Goal: Transaction & Acquisition: Download file/media

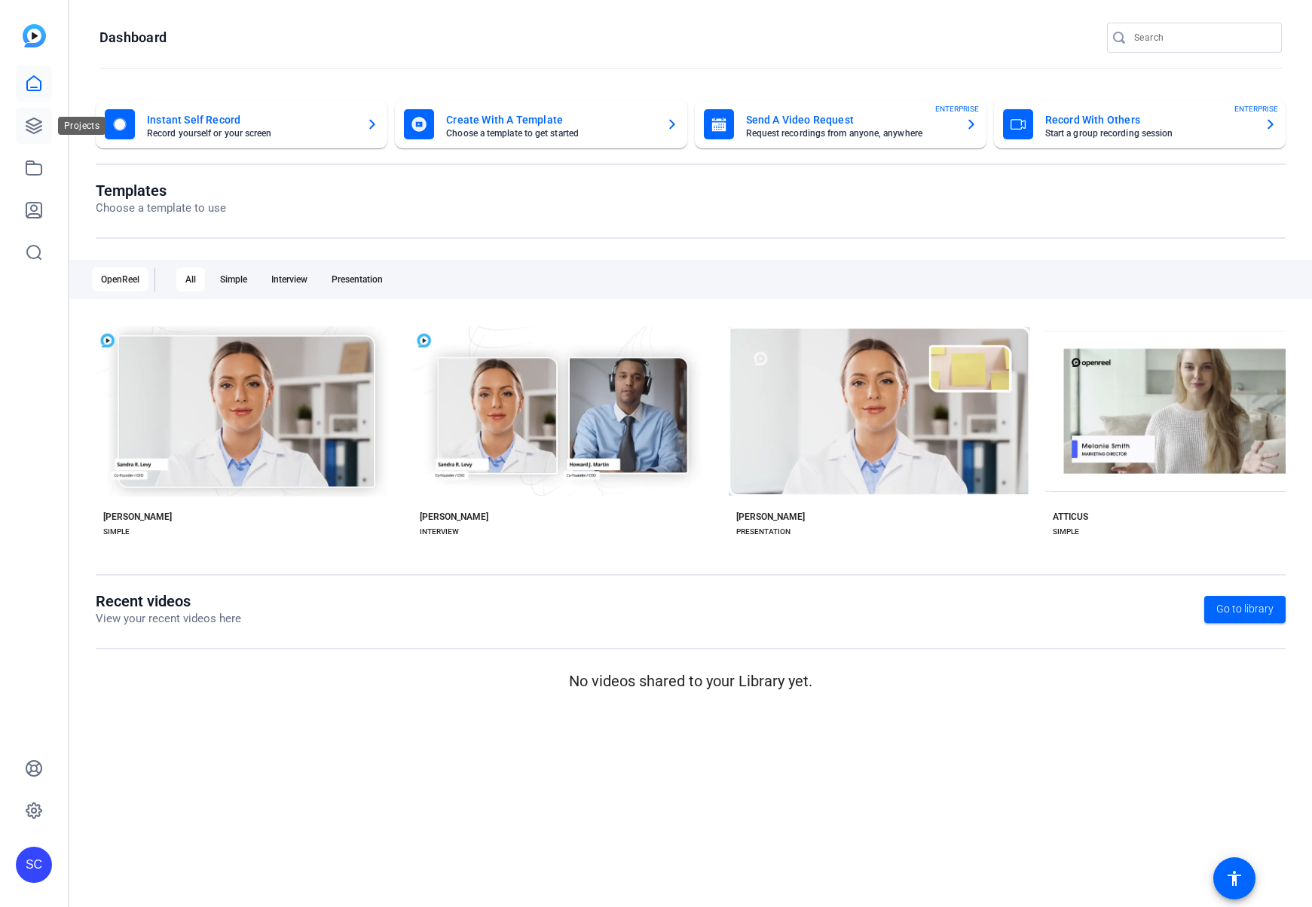
click at [33, 130] on icon at bounding box center [34, 126] width 18 height 18
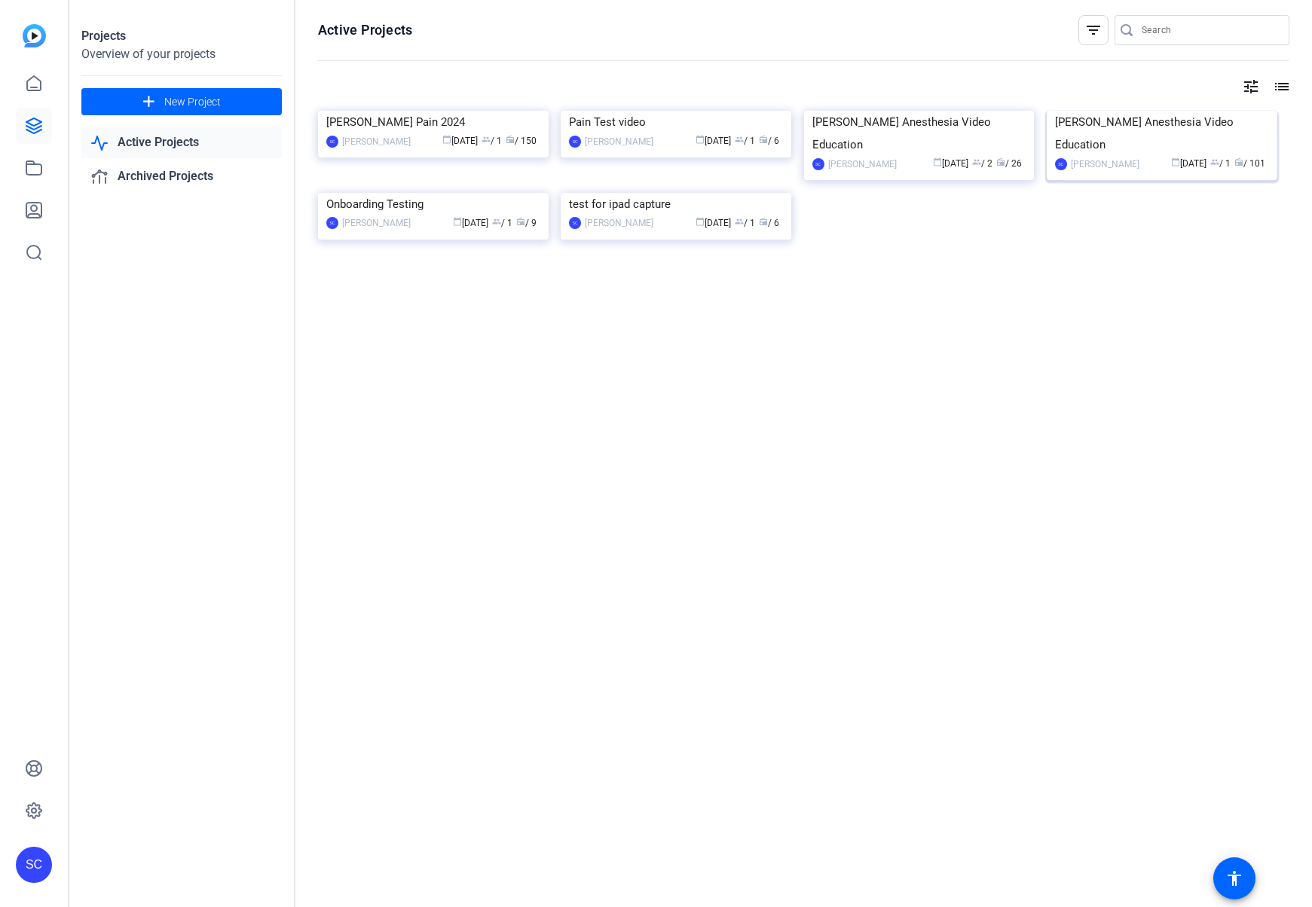
click at [1163, 111] on img at bounding box center [1162, 111] width 231 height 0
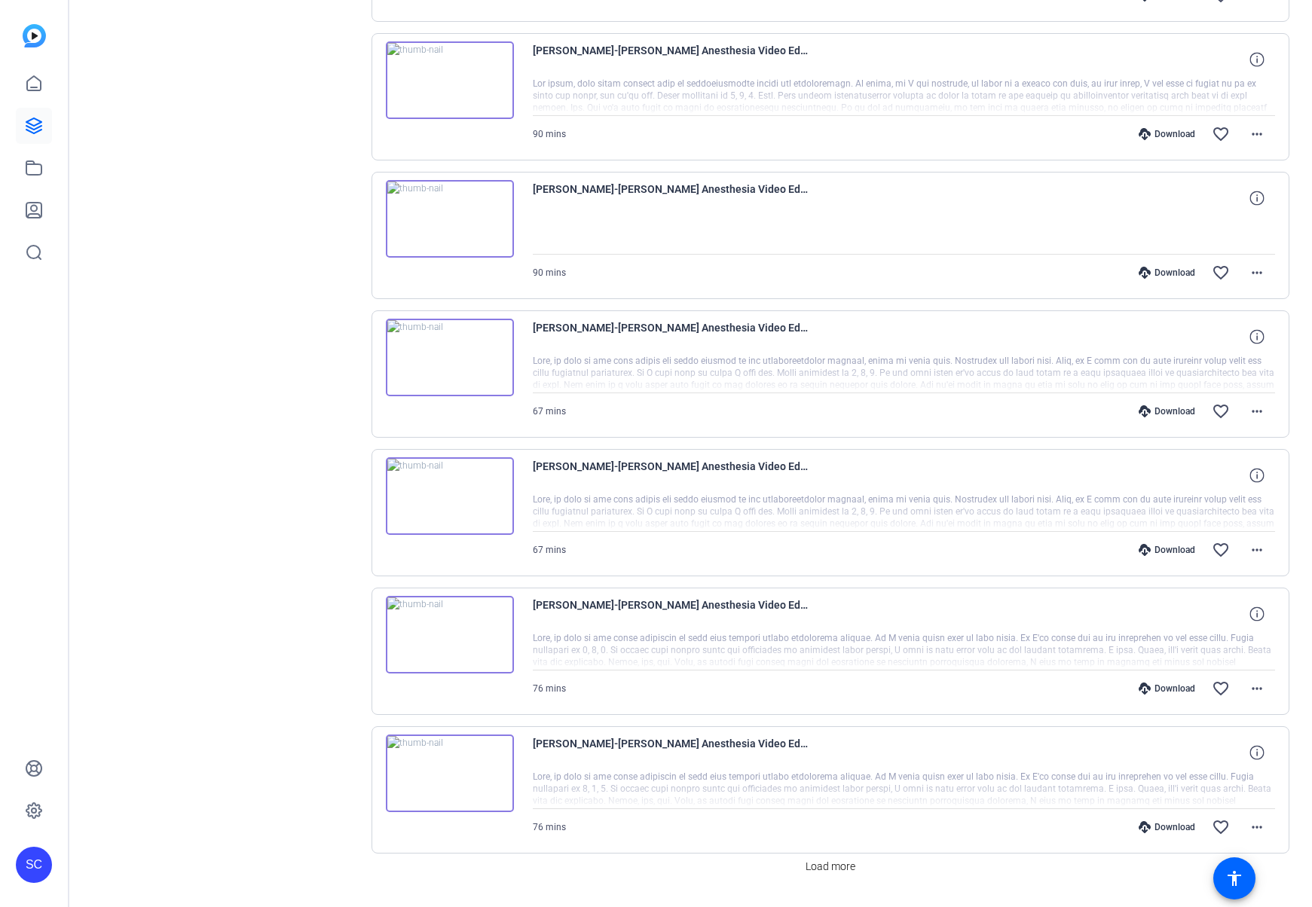
scroll to position [919, 0]
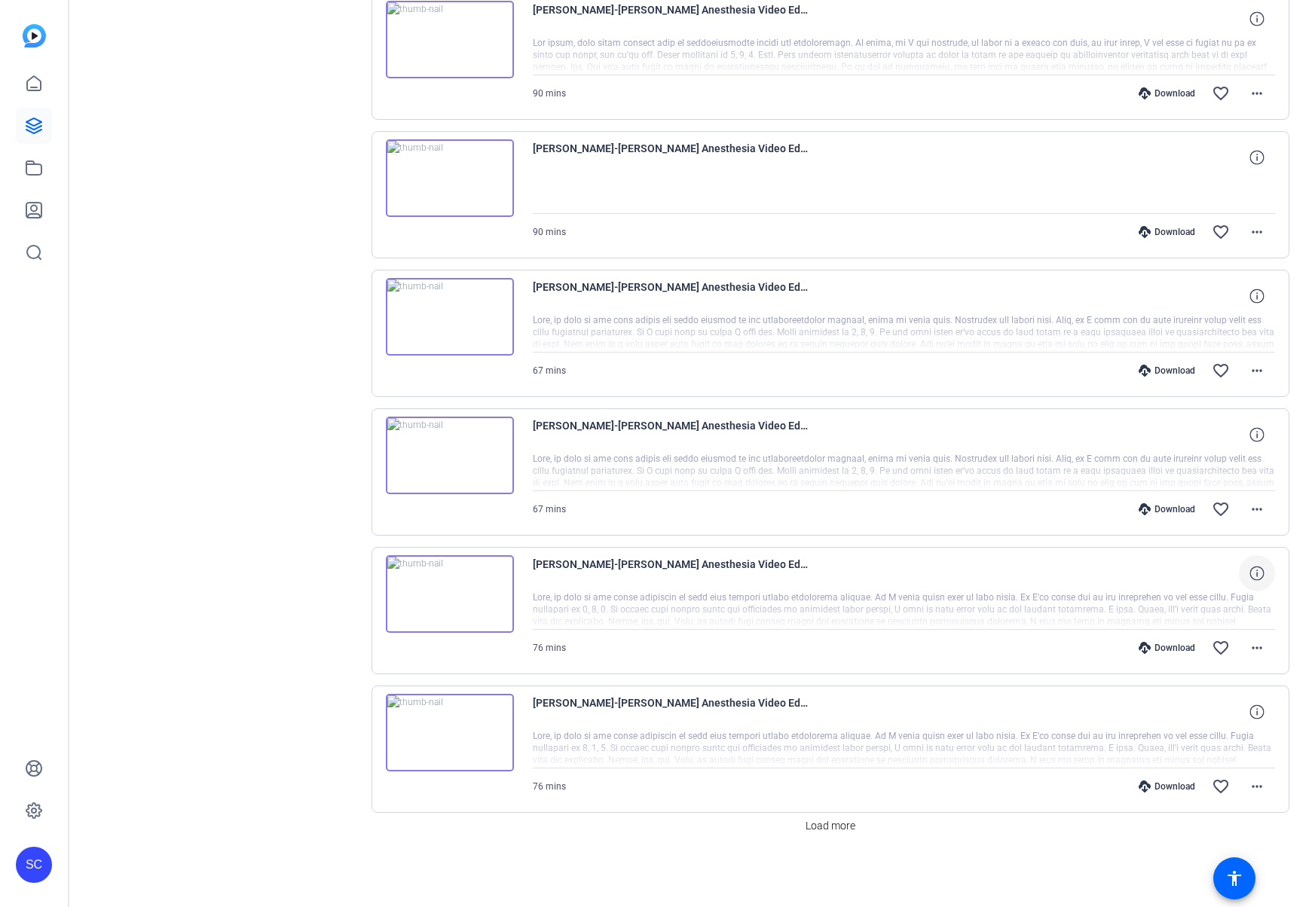
click at [1249, 570] on icon at bounding box center [1256, 573] width 14 height 14
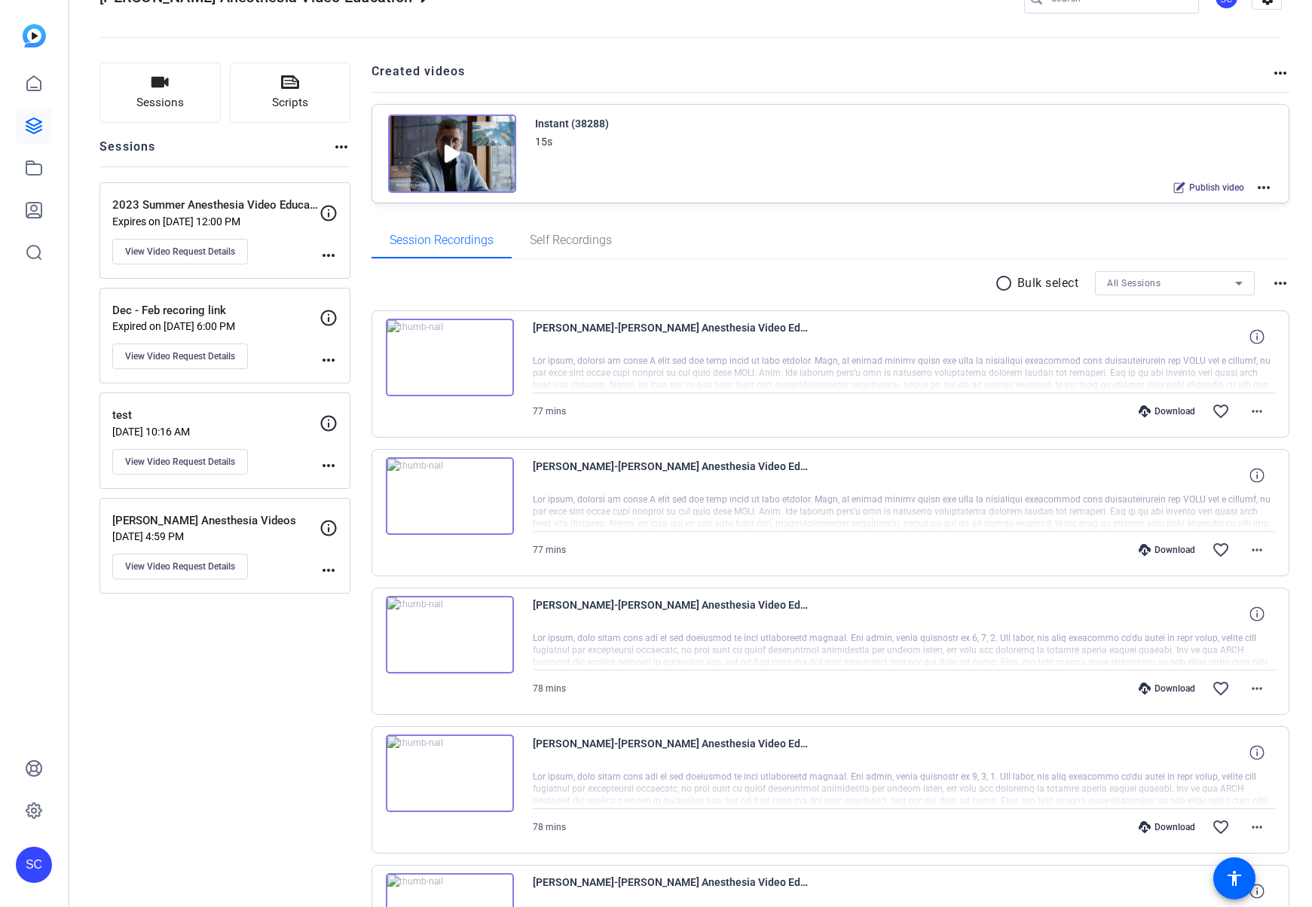
scroll to position [47, 0]
click at [998, 283] on mat-icon "radio_button_unchecked" at bounding box center [1006, 282] width 23 height 18
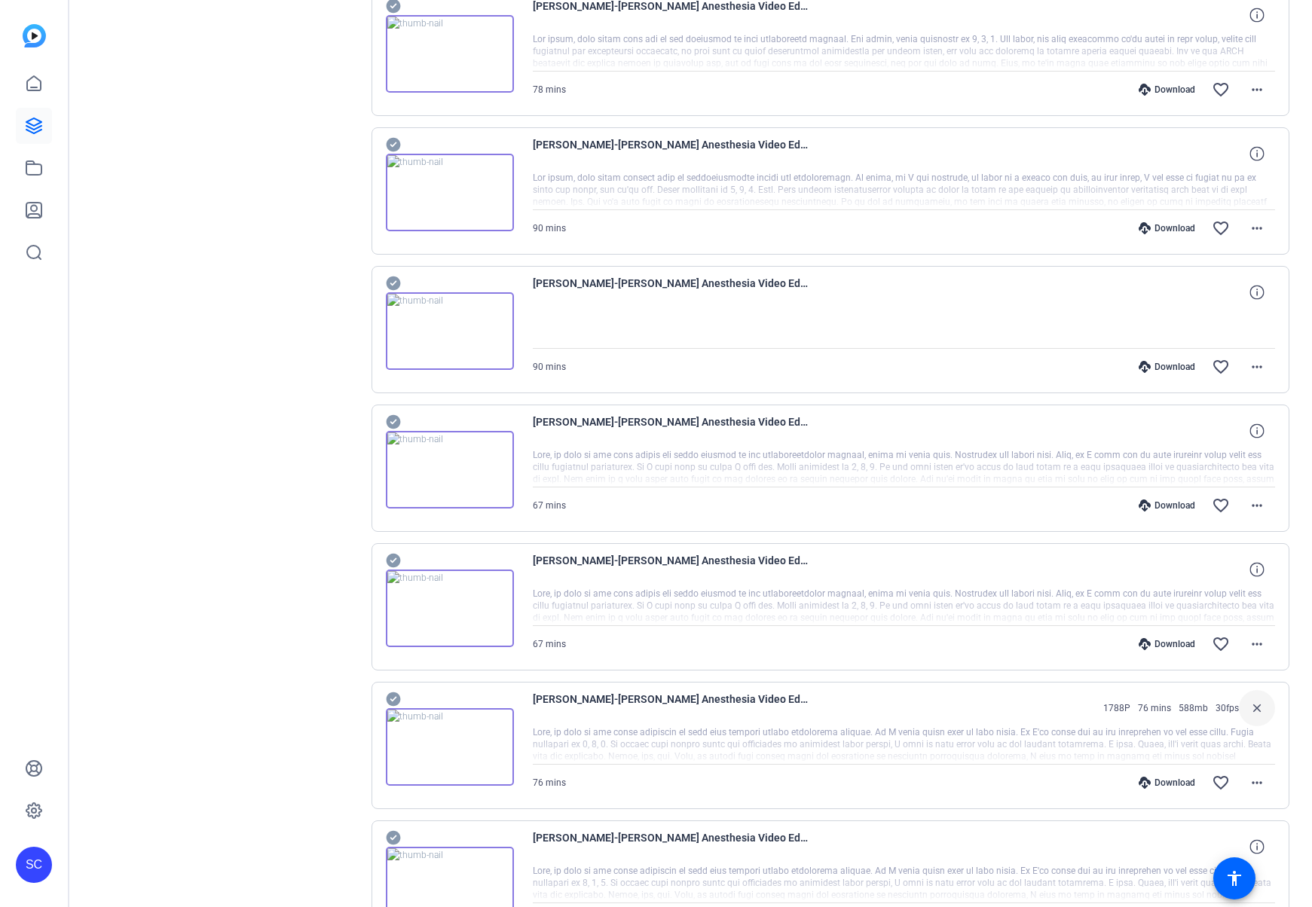
scroll to position [919, 0]
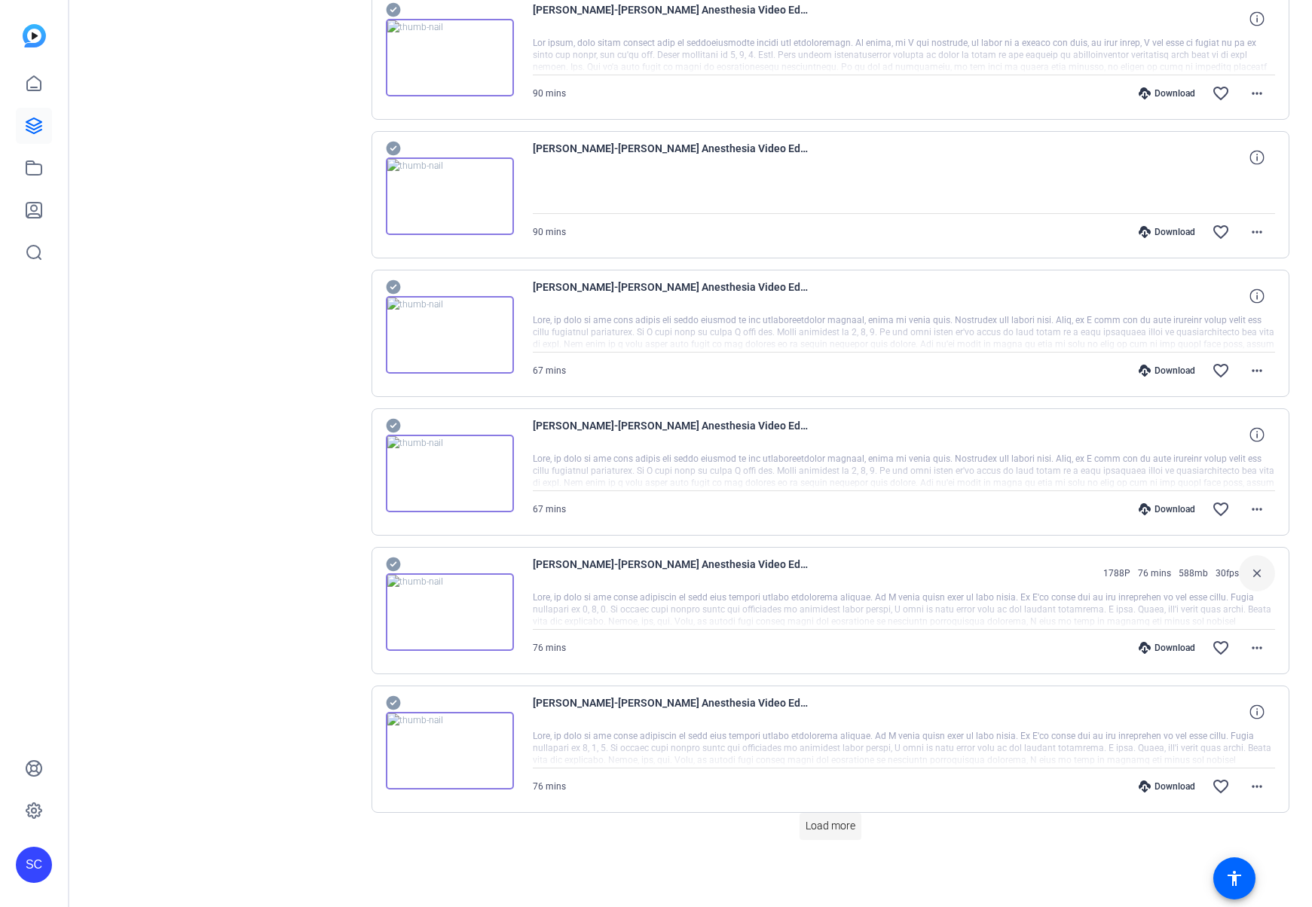
click at [820, 826] on span "Load more" at bounding box center [830, 826] width 50 height 16
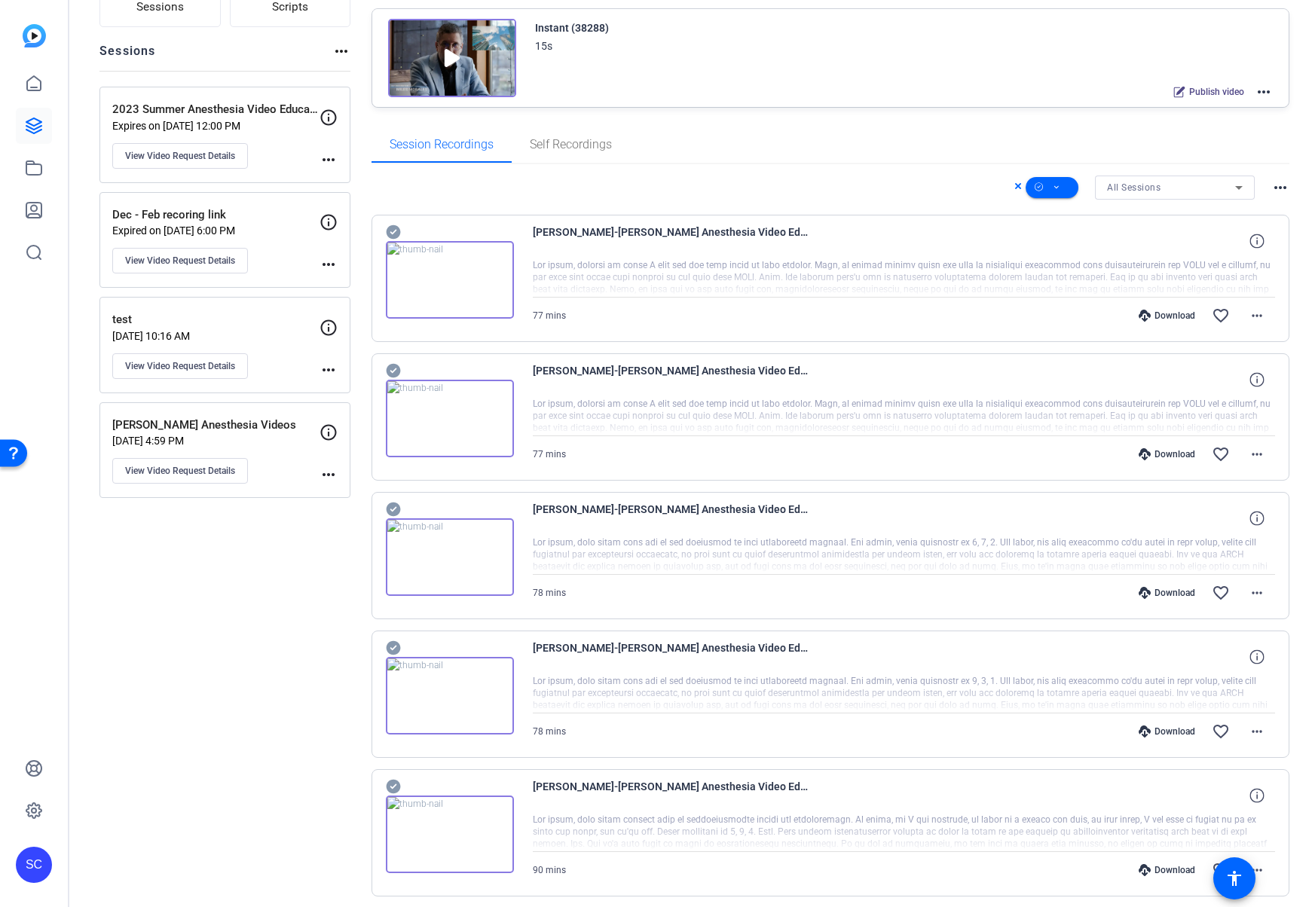
scroll to position [0, 0]
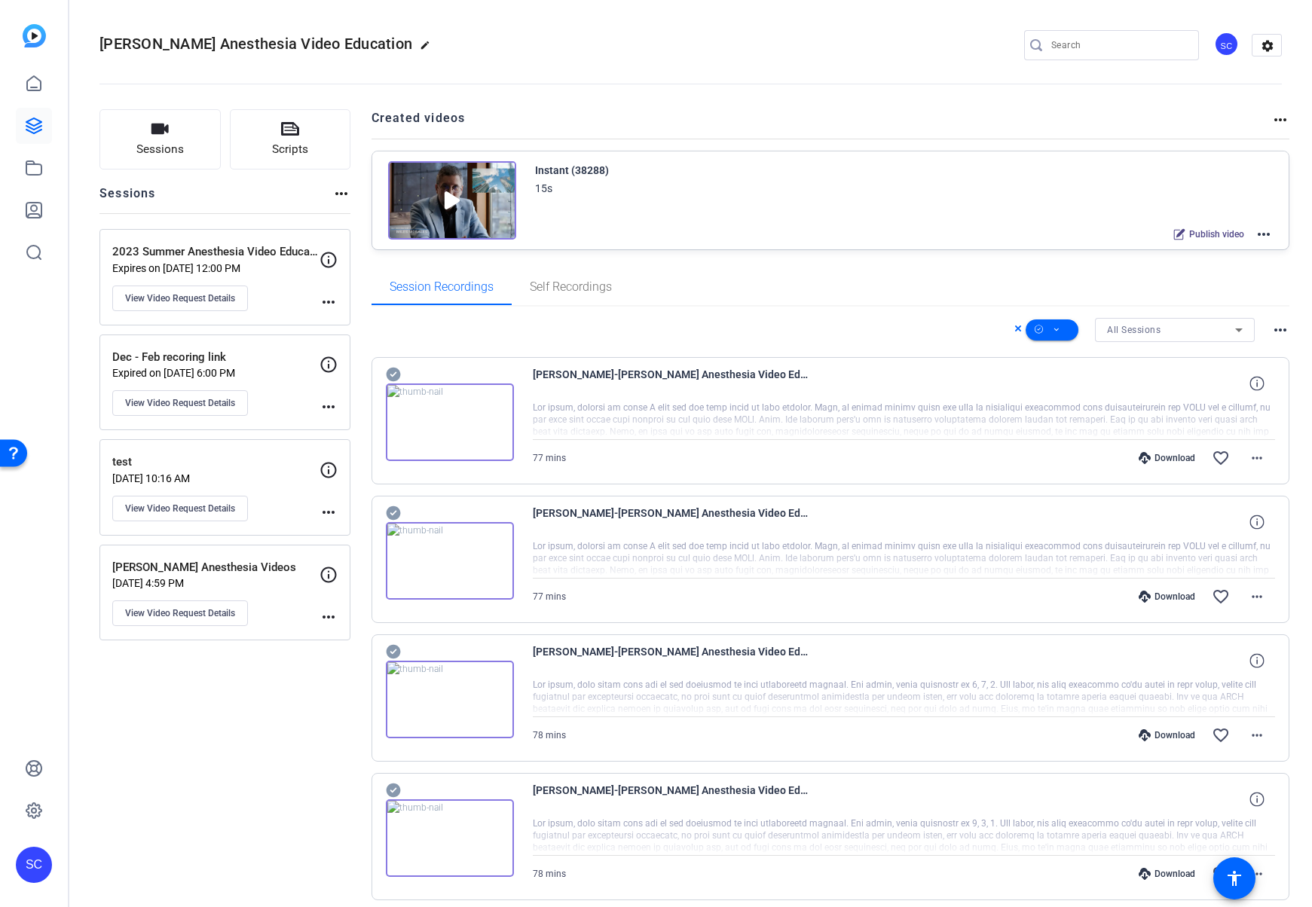
click at [1128, 325] on span "All Sessions" at bounding box center [1133, 330] width 53 height 11
click at [1040, 328] on div at bounding box center [656, 453] width 1312 height 907
click at [1015, 329] on icon at bounding box center [1018, 328] width 6 height 6
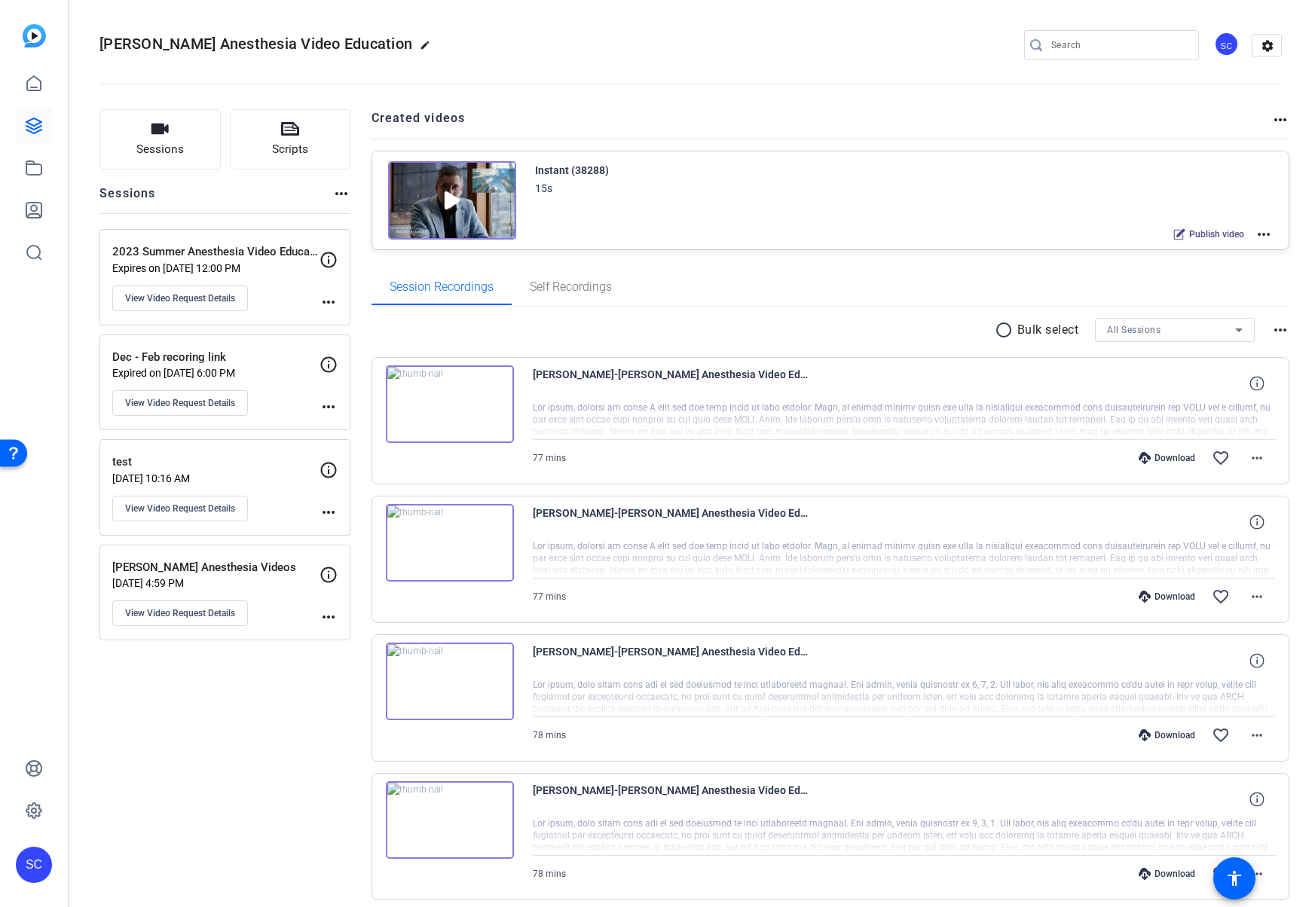
click at [1272, 326] on mat-icon "more_horiz" at bounding box center [1280, 330] width 18 height 18
click at [1252, 456] on div at bounding box center [656, 453] width 1312 height 907
click at [1252, 456] on mat-icon "more_horiz" at bounding box center [1257, 458] width 18 height 18
click at [1223, 527] on span "Download MP4" at bounding box center [1209, 527] width 90 height 18
click at [1248, 596] on mat-icon "more_horiz" at bounding box center [1257, 597] width 18 height 18
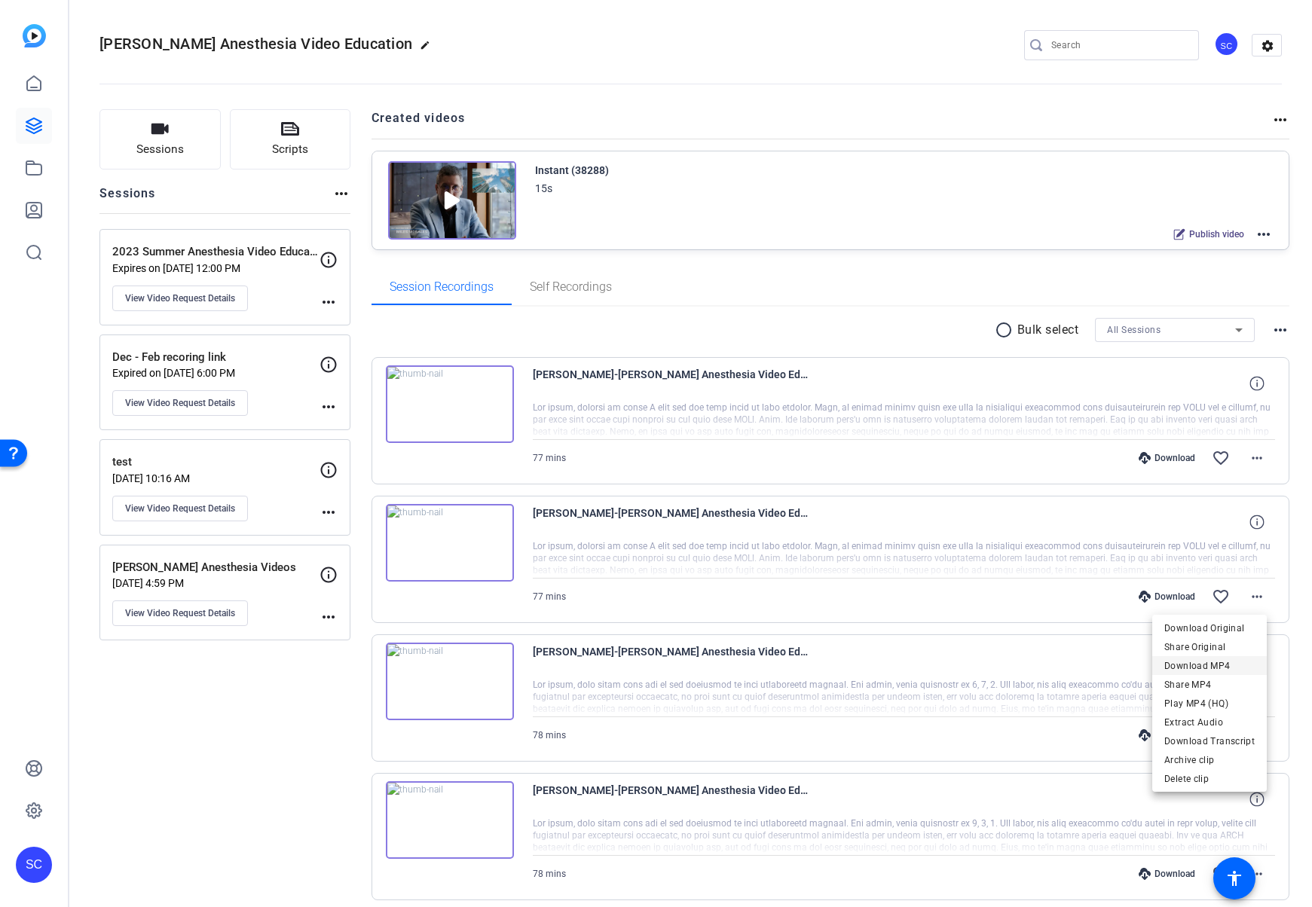
click at [1201, 665] on span "Download MP4" at bounding box center [1209, 665] width 90 height 18
click at [1248, 736] on mat-icon "more_horiz" at bounding box center [1257, 735] width 18 height 18
click at [1199, 588] on span "Download MP4" at bounding box center [1209, 591] width 90 height 18
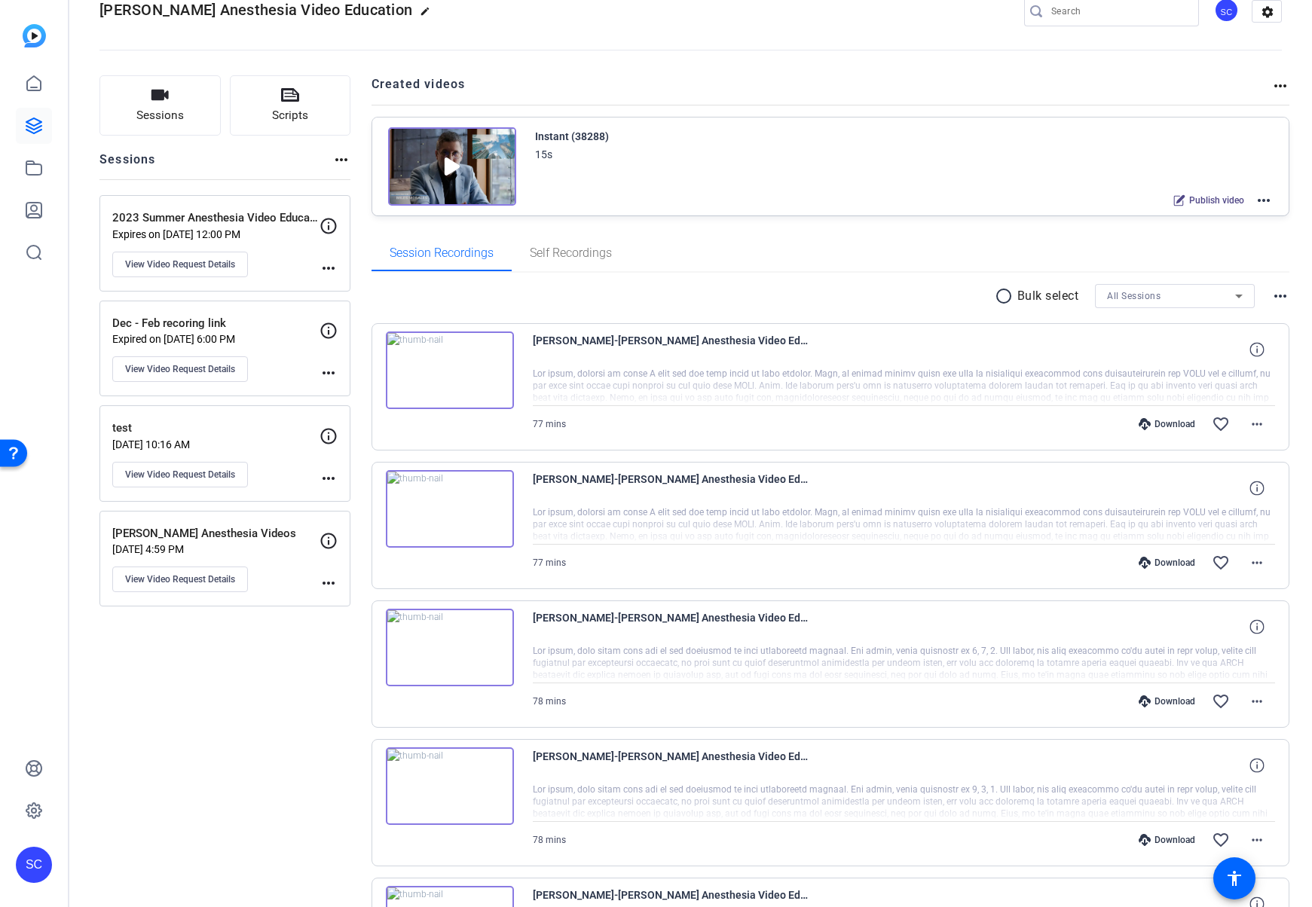
scroll to position [51, 0]
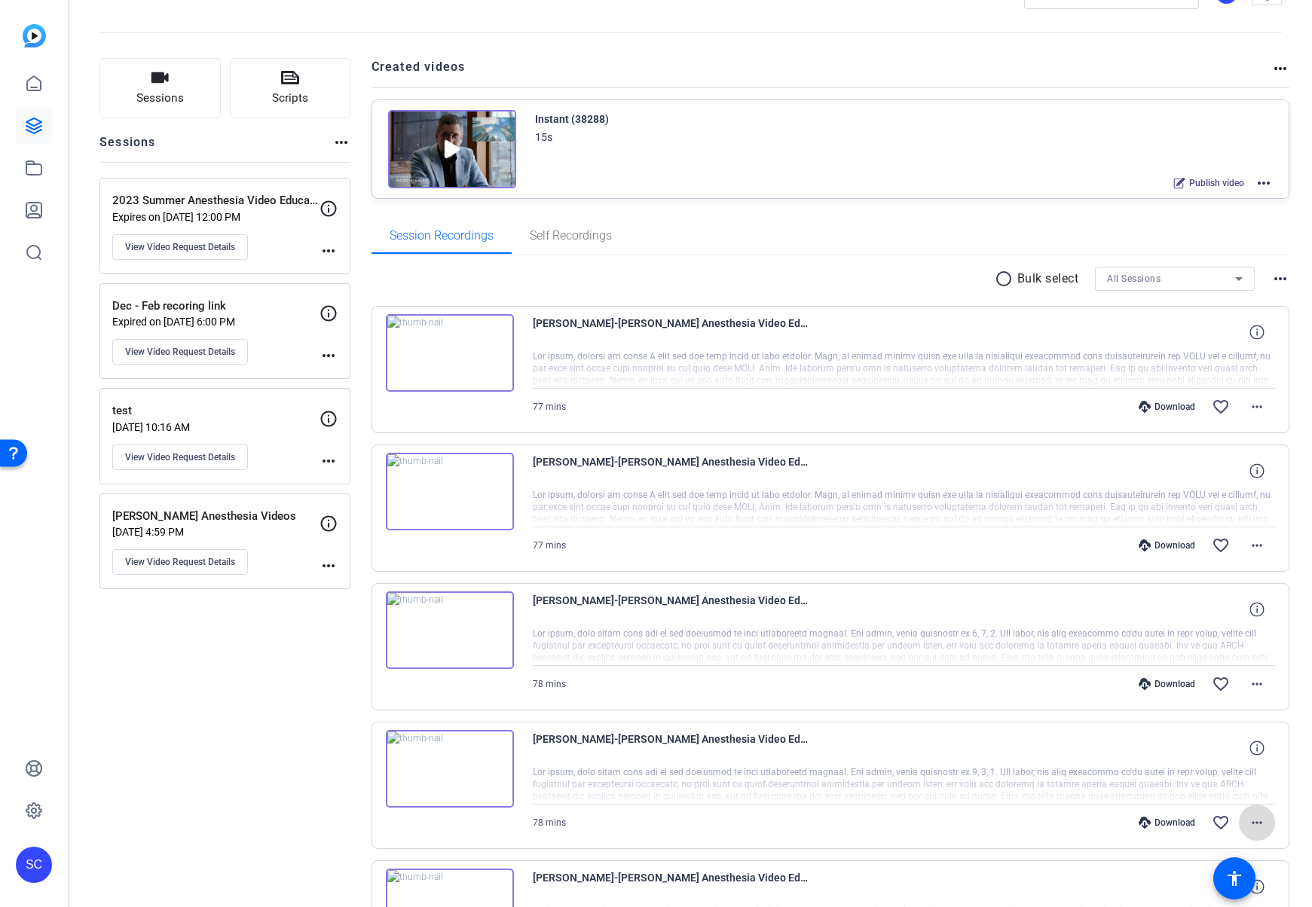
click at [1248, 820] on mat-icon "more_horiz" at bounding box center [1257, 823] width 18 height 18
click at [1218, 677] on span "Download MP4" at bounding box center [1209, 678] width 90 height 18
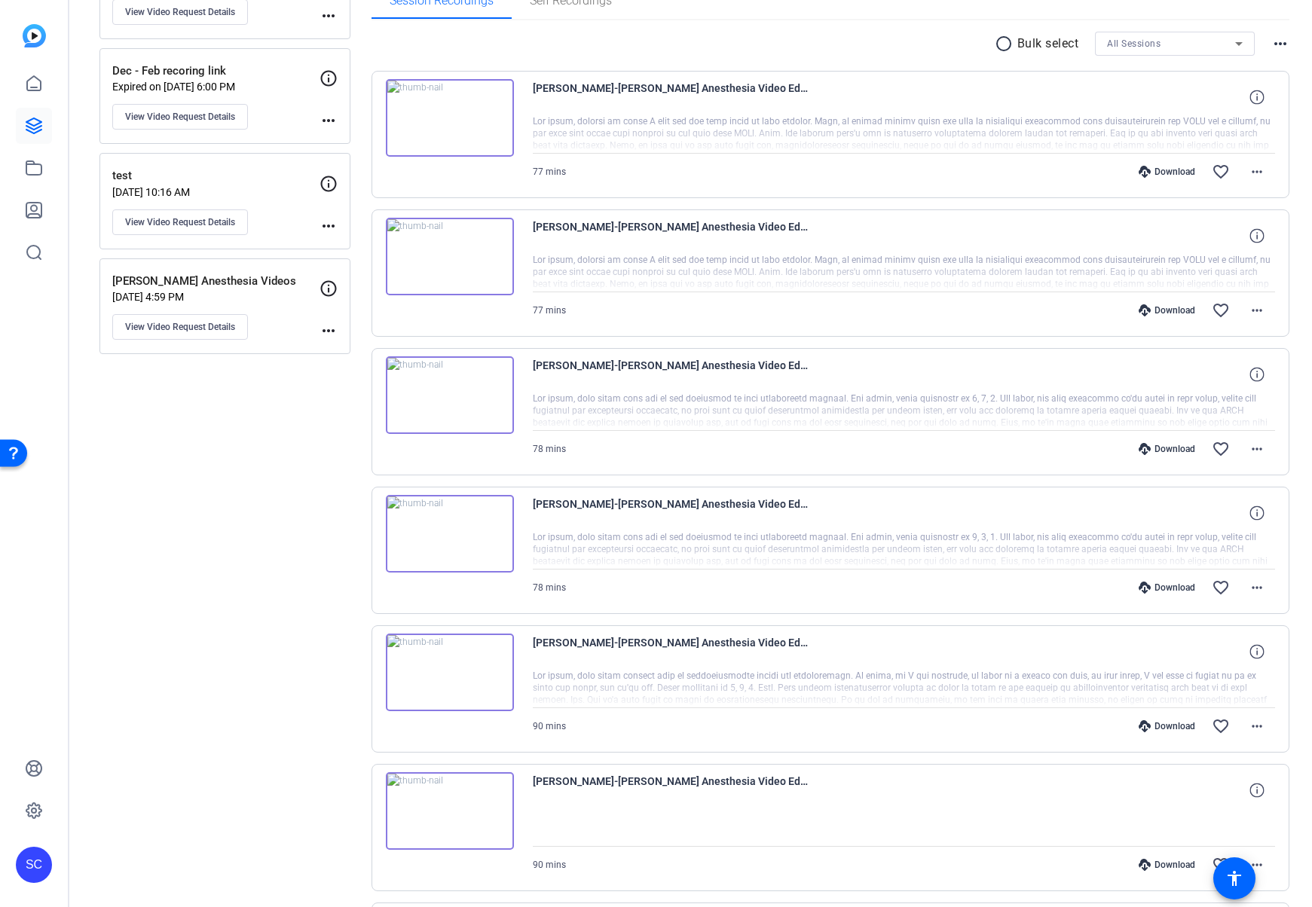
scroll to position [319, 0]
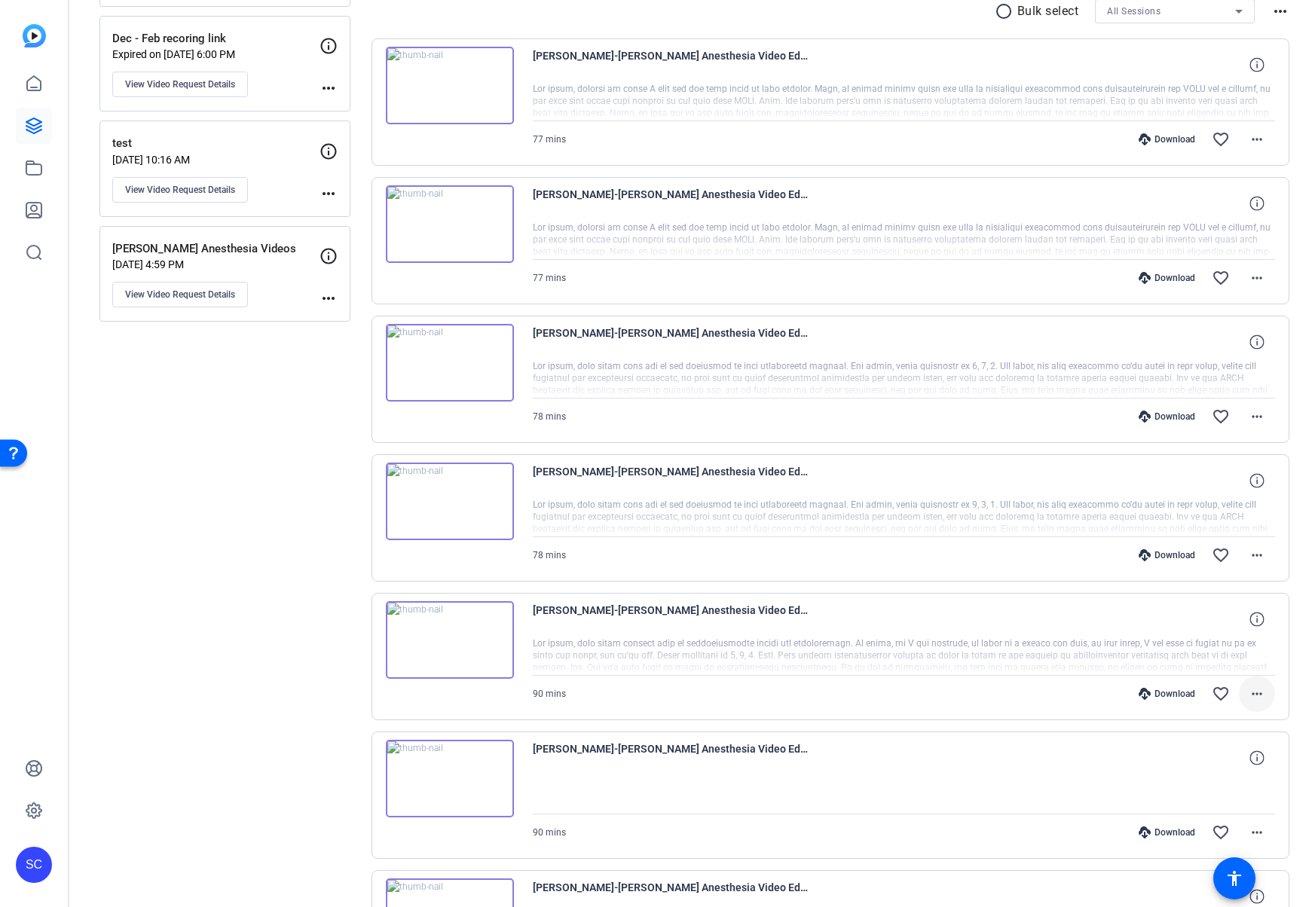
click at [1249, 692] on mat-icon "more_horiz" at bounding box center [1257, 694] width 18 height 18
click at [1215, 759] on span "Download MP4" at bounding box center [1209, 762] width 90 height 18
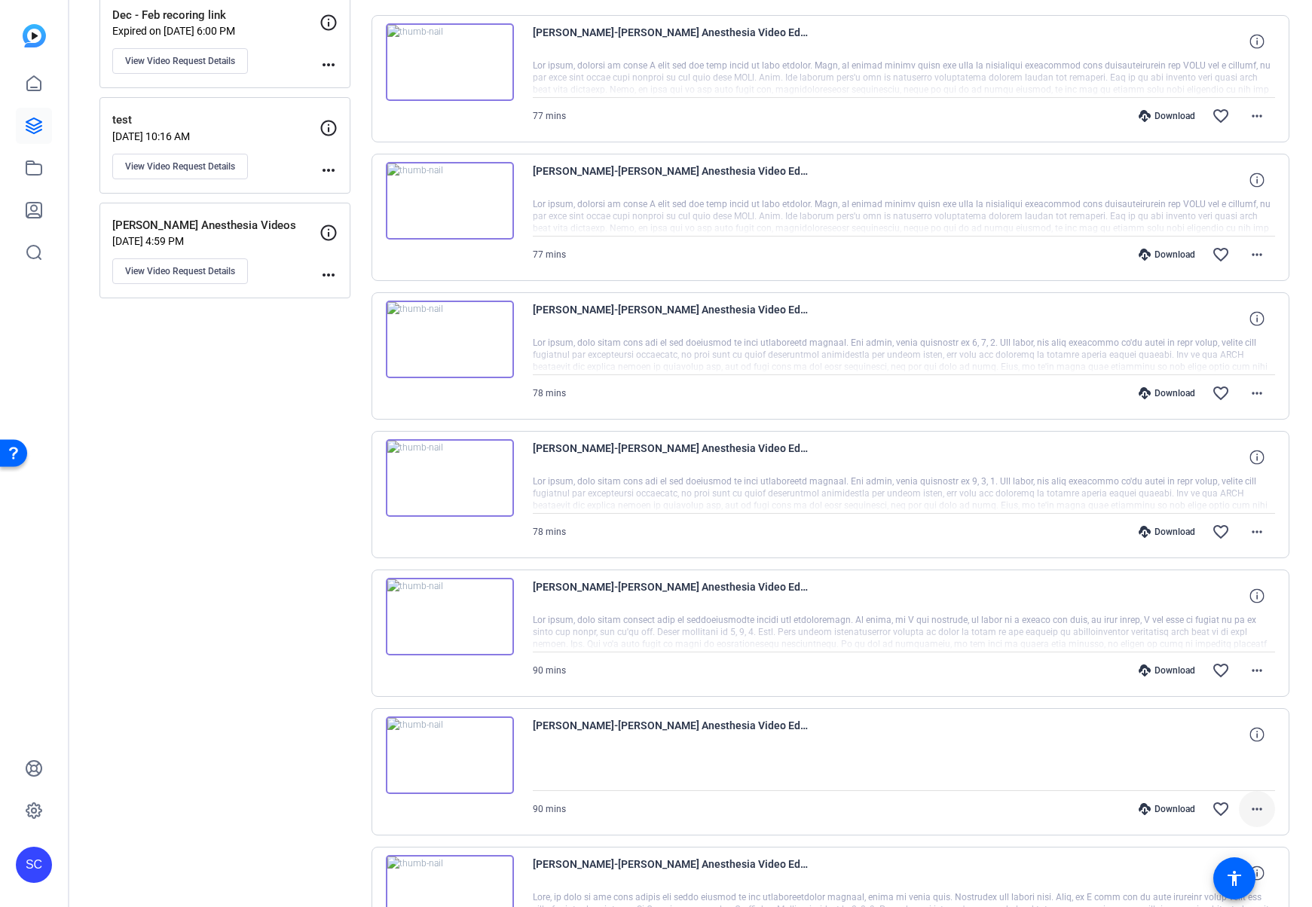
scroll to position [343, 0]
click at [1248, 809] on mat-icon "more_horiz" at bounding box center [1257, 808] width 18 height 18
click at [1202, 659] on span "Download MP4" at bounding box center [1201, 664] width 106 height 18
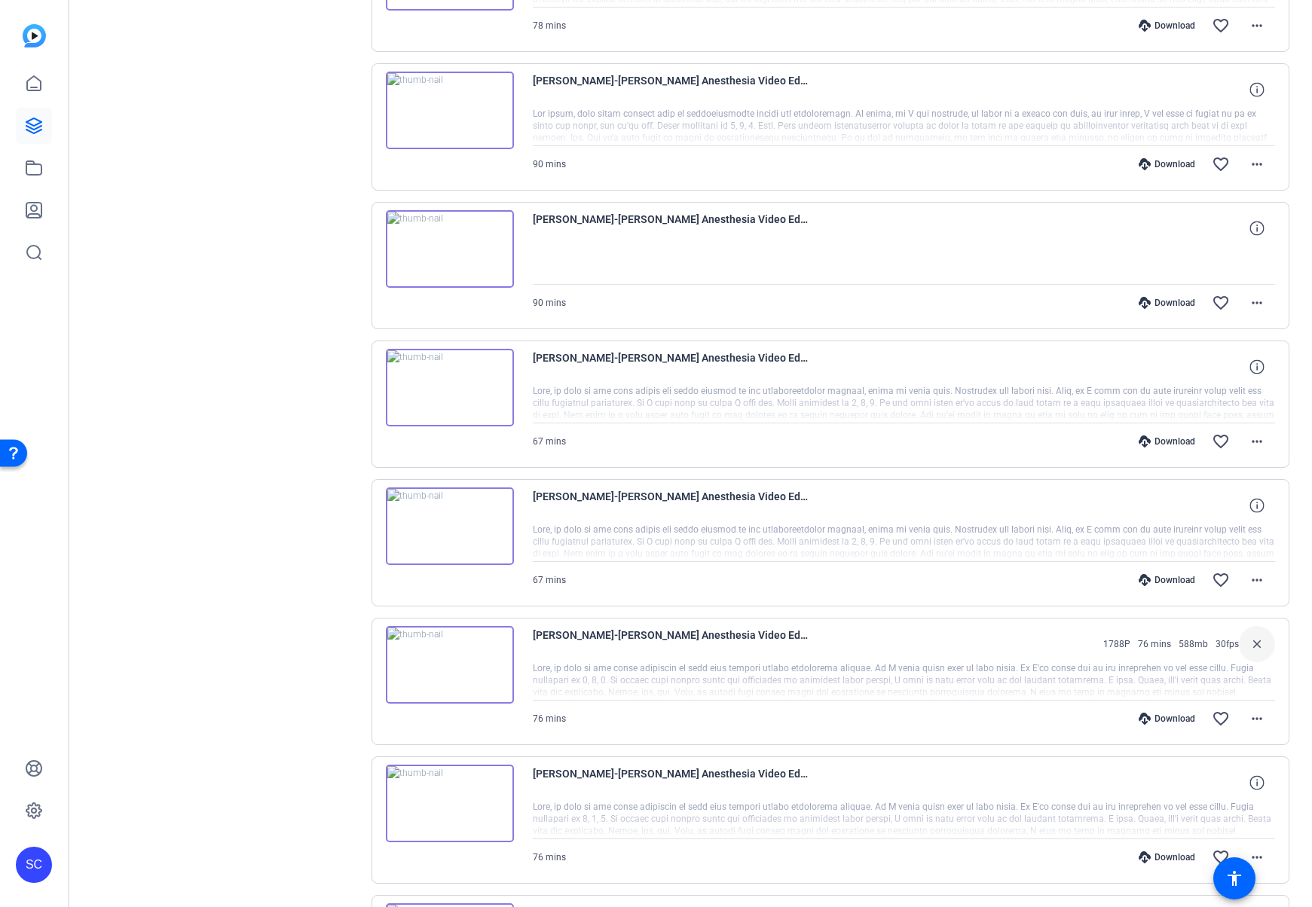
scroll to position [849, 0]
click at [1251, 439] on mat-icon "more_horiz" at bounding box center [1257, 441] width 18 height 18
click at [1212, 511] on span "Download MP4" at bounding box center [1209, 509] width 90 height 18
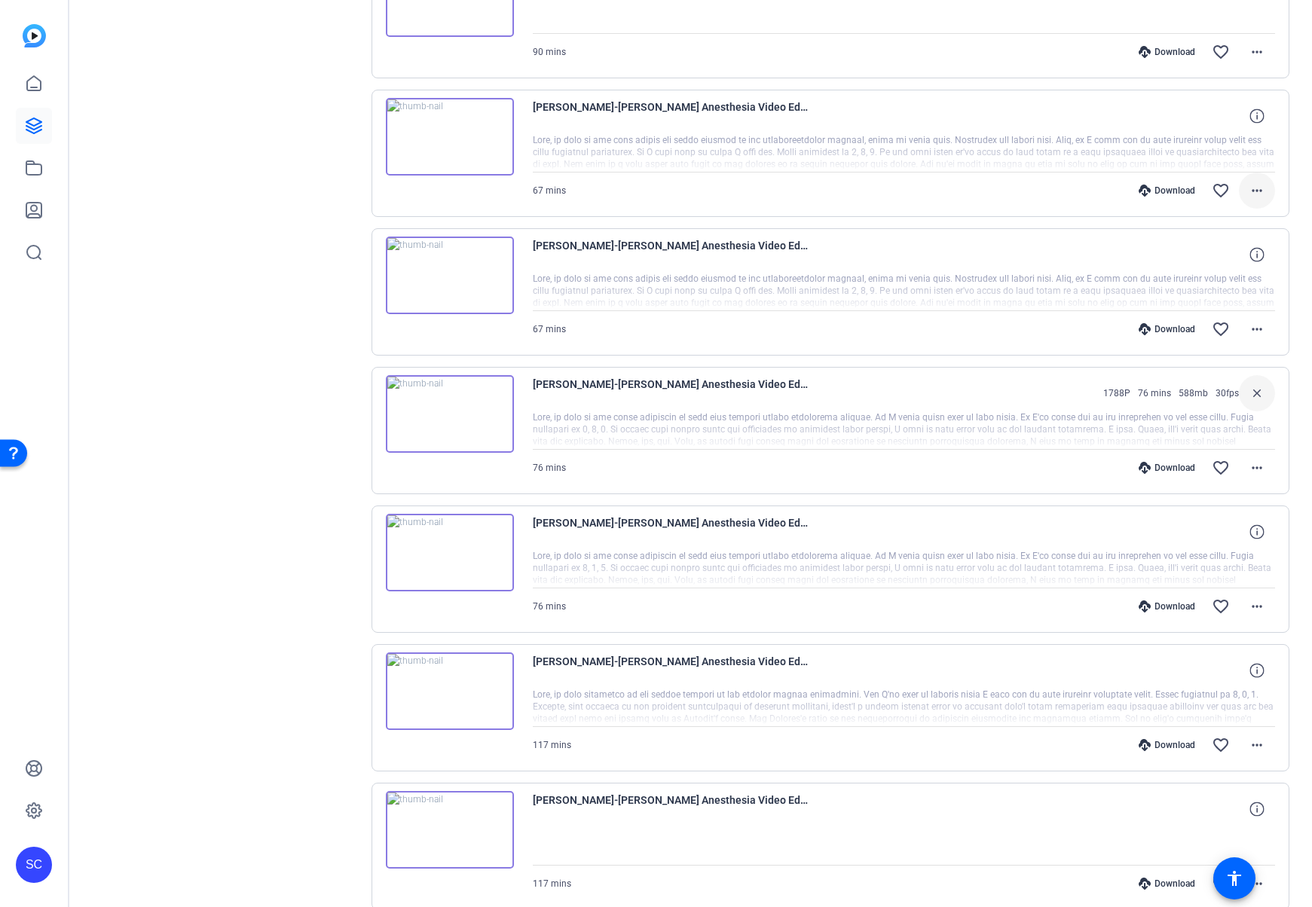
scroll to position [1100, 0]
click at [1248, 186] on mat-icon "more_horiz" at bounding box center [1257, 190] width 18 height 18
click at [1205, 256] on span "Download MP4" at bounding box center [1209, 258] width 90 height 18
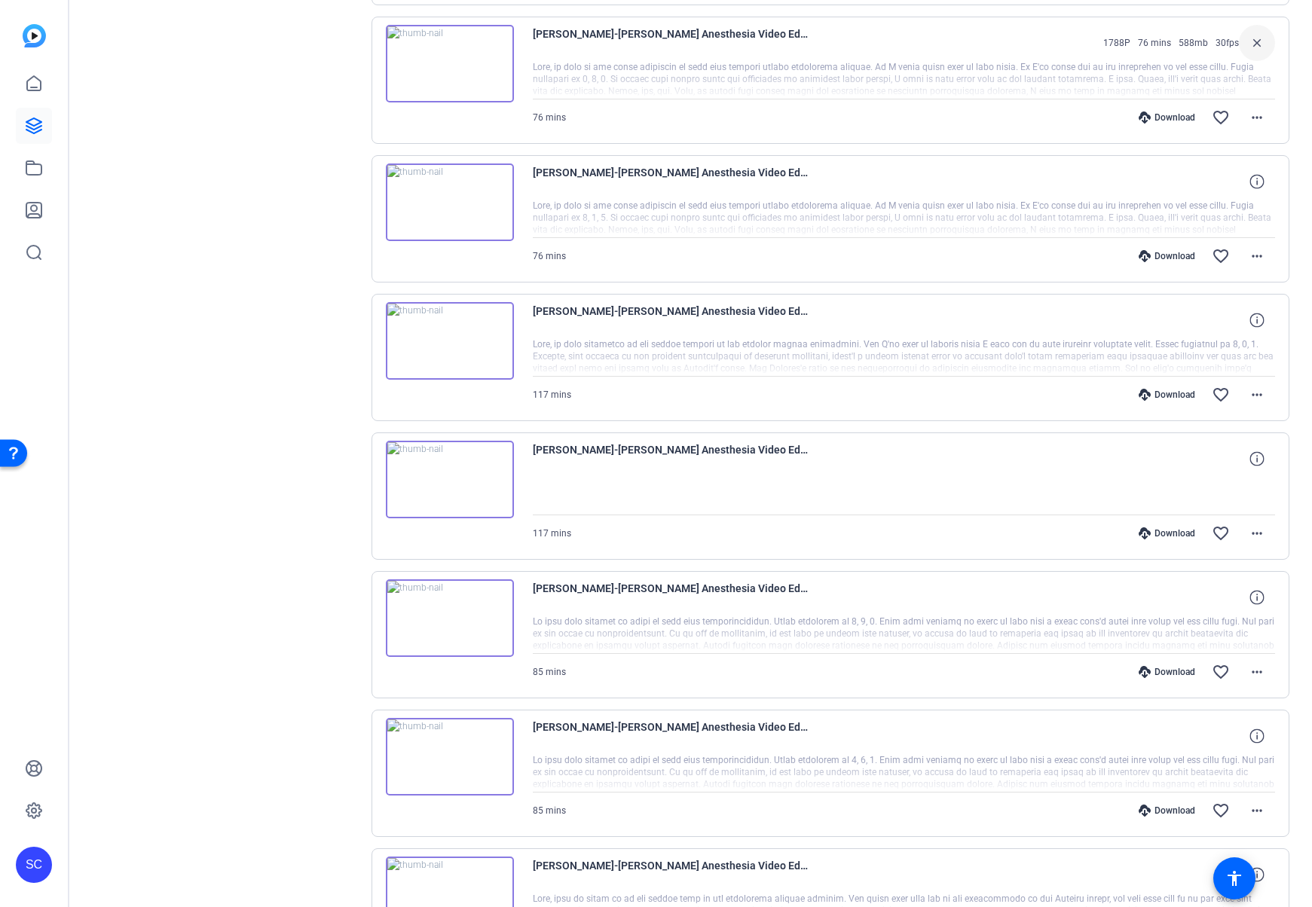
scroll to position [1429, 0]
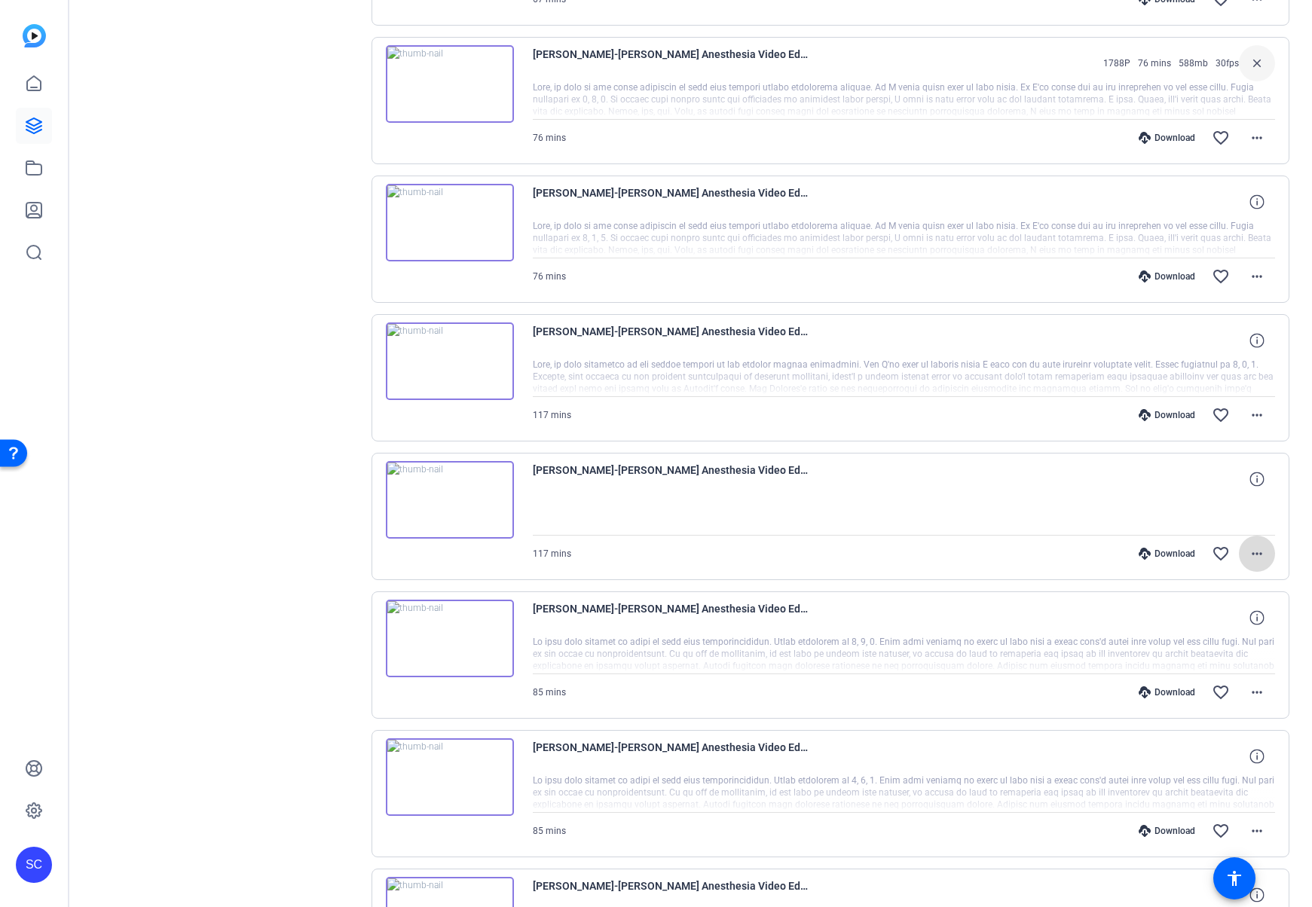
click at [1248, 554] on mat-icon "more_horiz" at bounding box center [1257, 554] width 18 height 18
click at [1206, 624] on span "Download MP4" at bounding box center [1201, 622] width 106 height 18
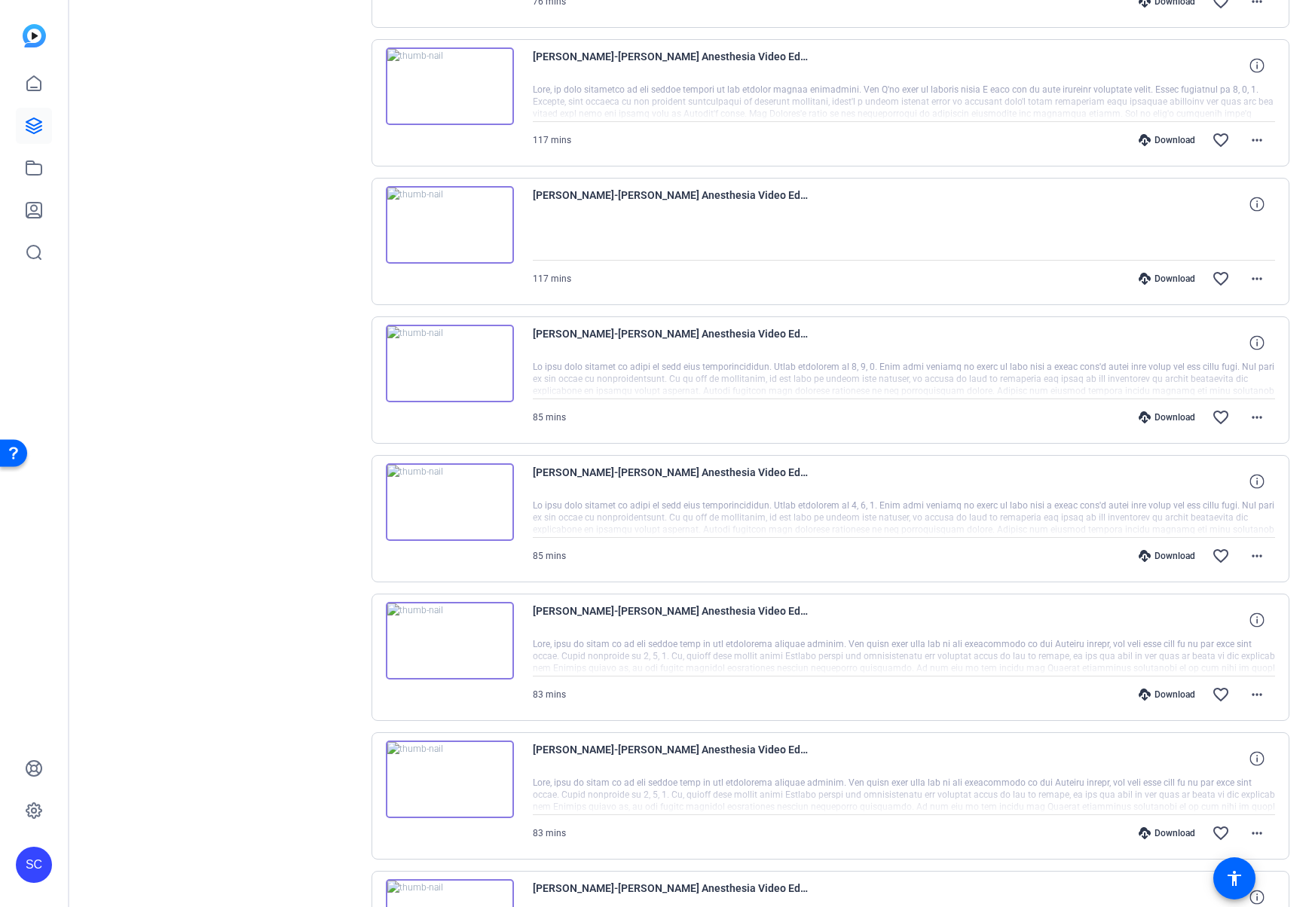
scroll to position [1703, 0]
click at [1253, 139] on mat-icon "more_horiz" at bounding box center [1257, 142] width 18 height 18
click at [1213, 212] on span "Download MP4" at bounding box center [1209, 210] width 90 height 18
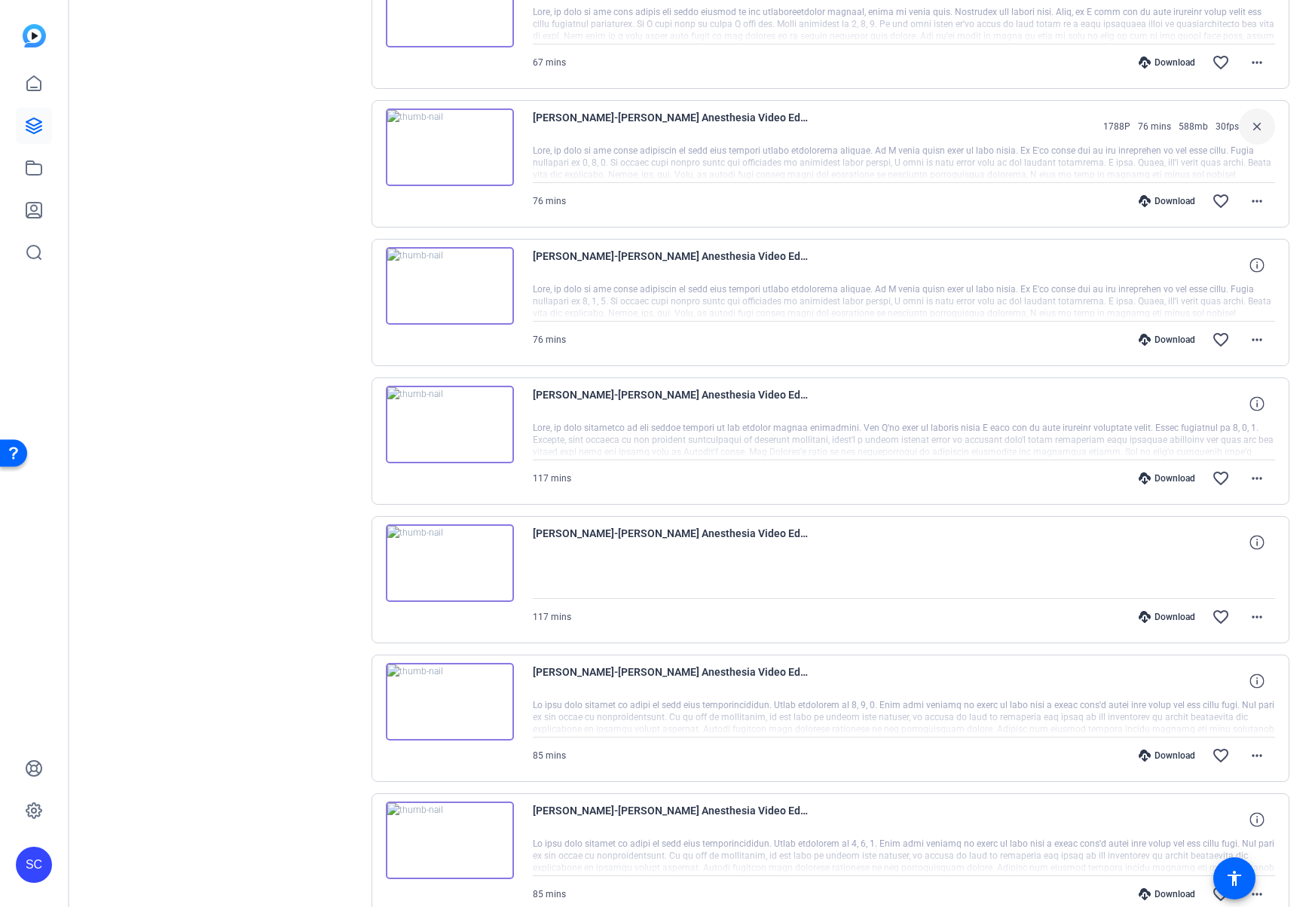
scroll to position [1365, 0]
click at [1248, 343] on mat-icon "more_horiz" at bounding box center [1257, 341] width 18 height 18
drag, startPoint x: 1215, startPoint y: 444, endPoint x: 1217, endPoint y: 410, distance: 33.9
click at [1217, 410] on div "Download Original Share Original Download MP4 Share MP4 Play MP4 (HQ) Extract A…" at bounding box center [1209, 428] width 115 height 132
click at [1248, 341] on mat-icon "more_horiz" at bounding box center [1257, 341] width 18 height 18
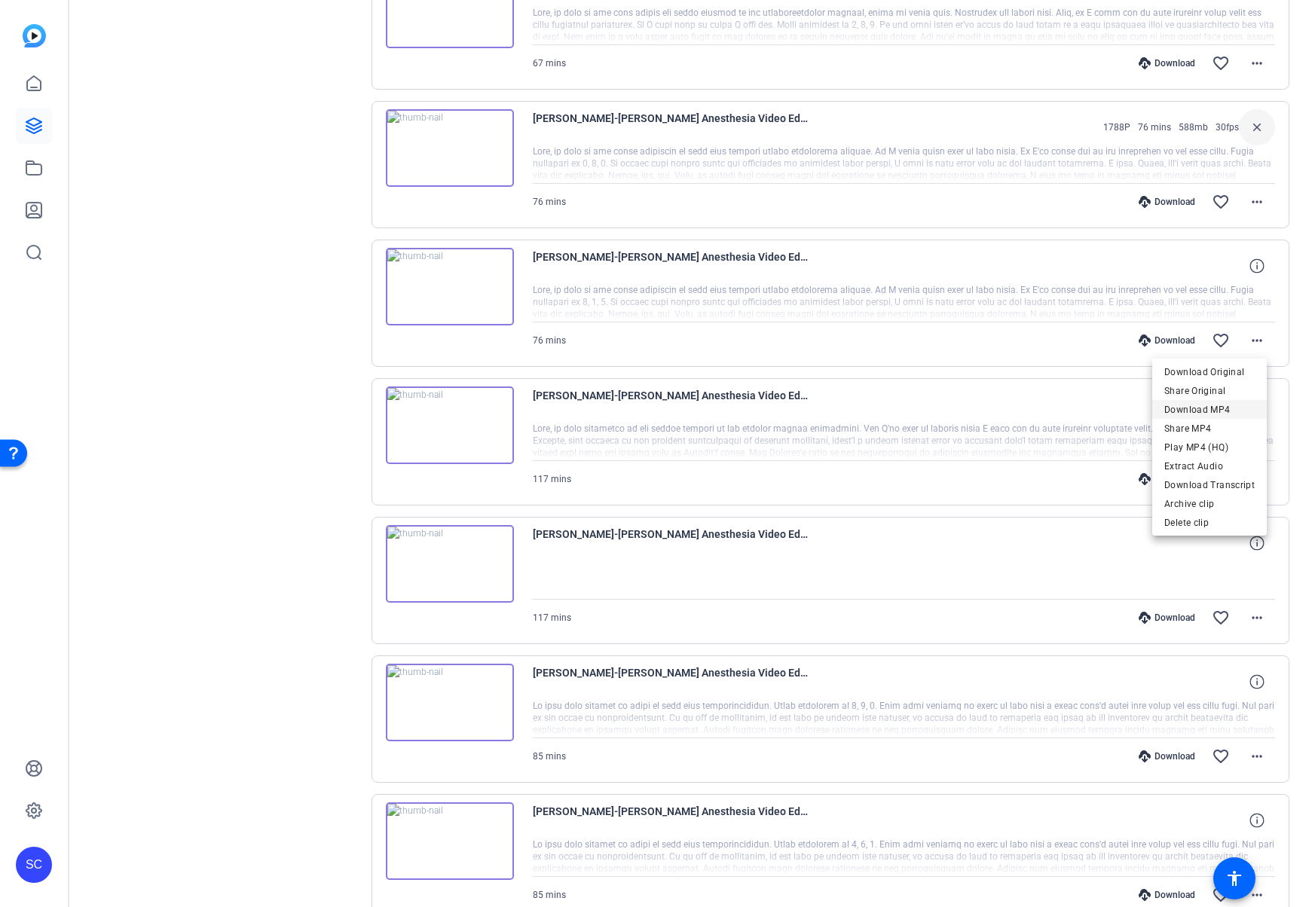
click at [1210, 405] on span "Download MP4" at bounding box center [1209, 409] width 90 height 18
click at [1251, 203] on mat-icon "more_horiz" at bounding box center [1257, 202] width 18 height 18
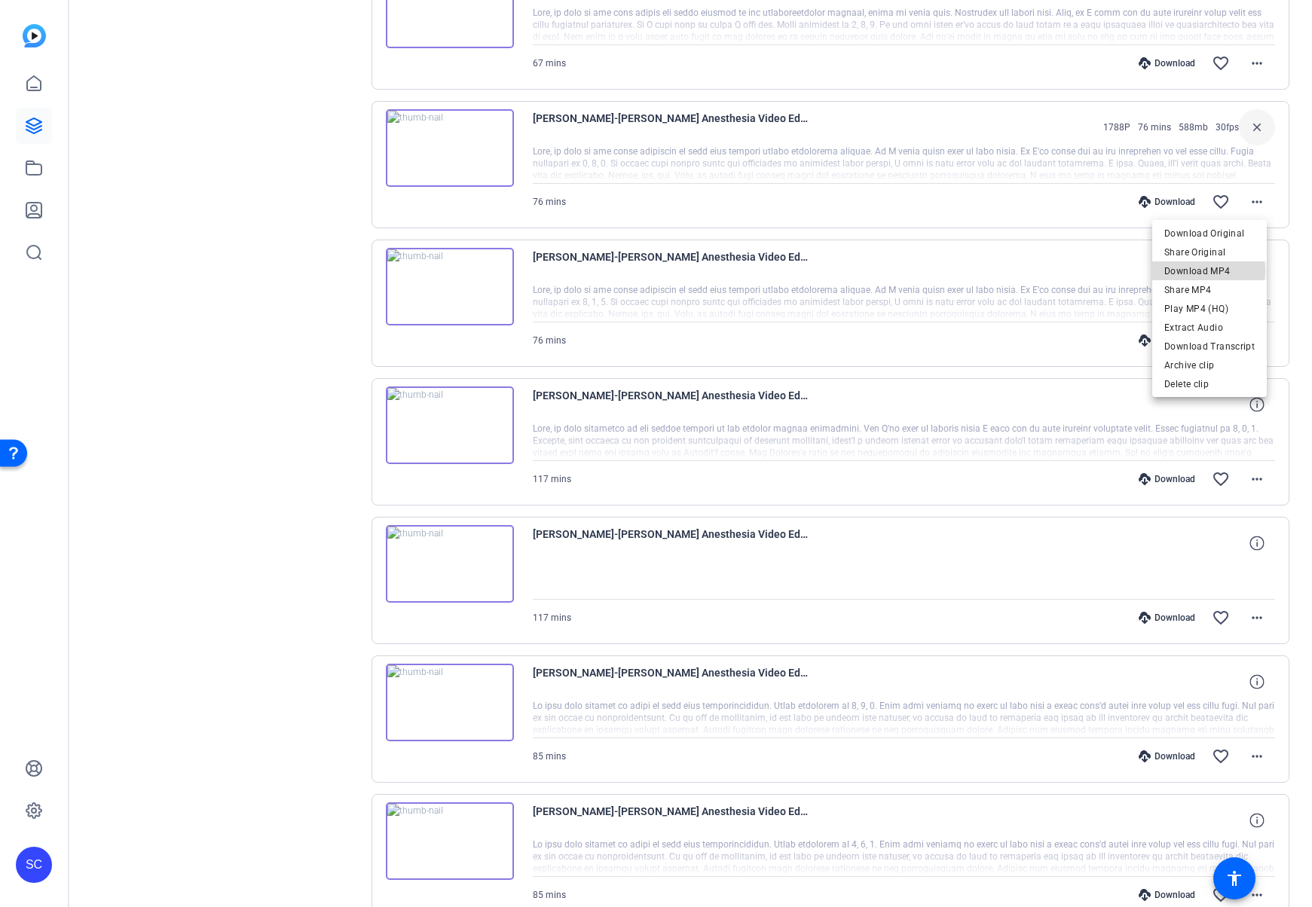
click at [1188, 270] on span "Download MP4" at bounding box center [1209, 270] width 90 height 18
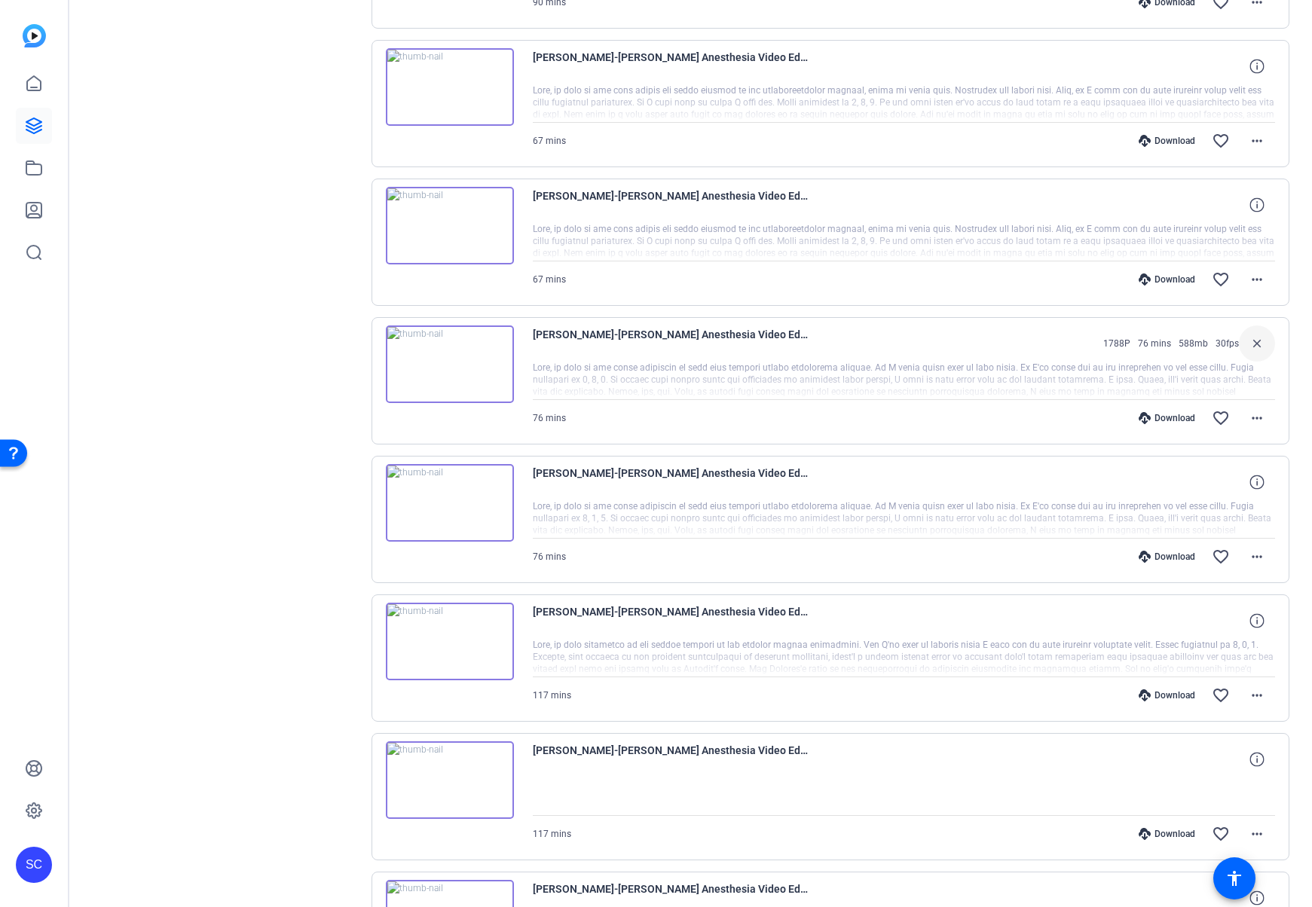
scroll to position [1122, 0]
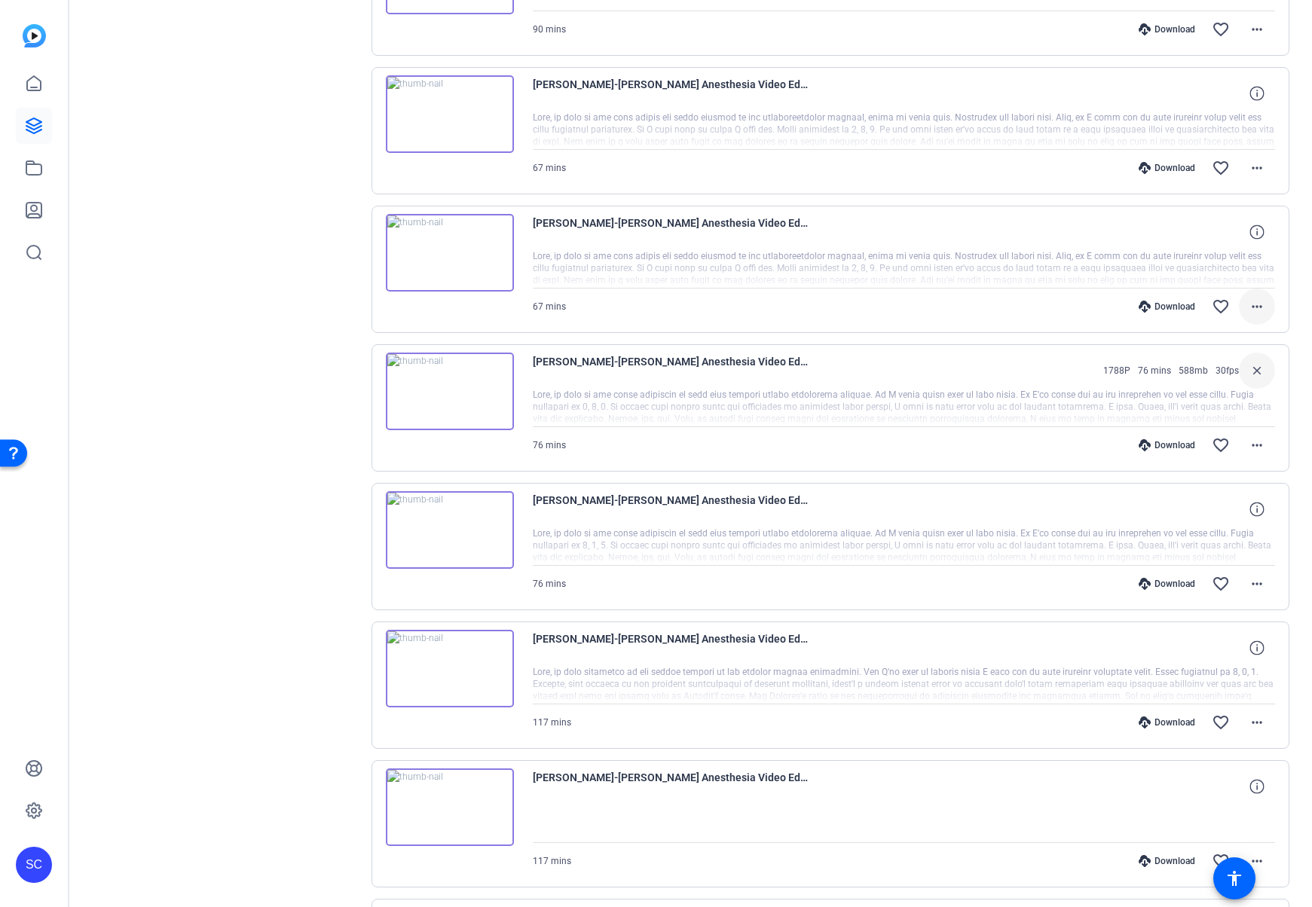
click at [1248, 303] on mat-icon "more_horiz" at bounding box center [1257, 307] width 18 height 18
click at [1197, 377] on span "Download MP4" at bounding box center [1209, 375] width 90 height 18
click at [1248, 167] on mat-icon "more_horiz" at bounding box center [1257, 168] width 18 height 18
click at [1195, 237] on span "Download MP4" at bounding box center [1209, 237] width 90 height 18
